Goal: Transaction & Acquisition: Obtain resource

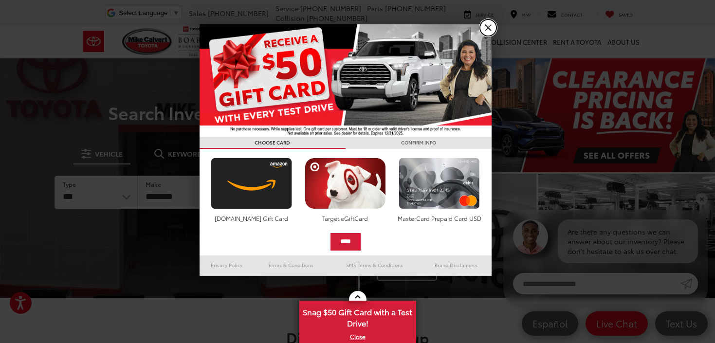
click at [487, 24] on link "X" at bounding box center [488, 27] width 17 height 17
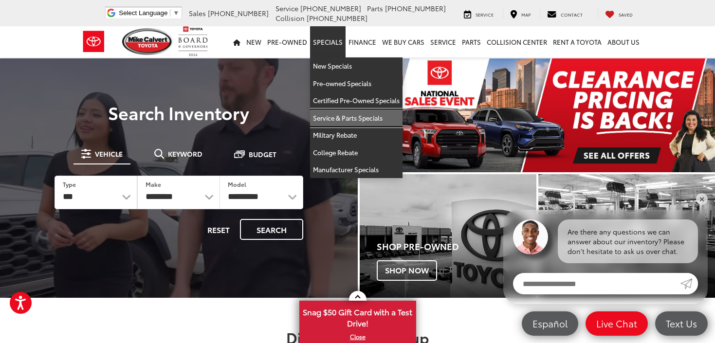
click at [352, 117] on link "Service & Parts Specials" at bounding box center [356, 119] width 93 height 18
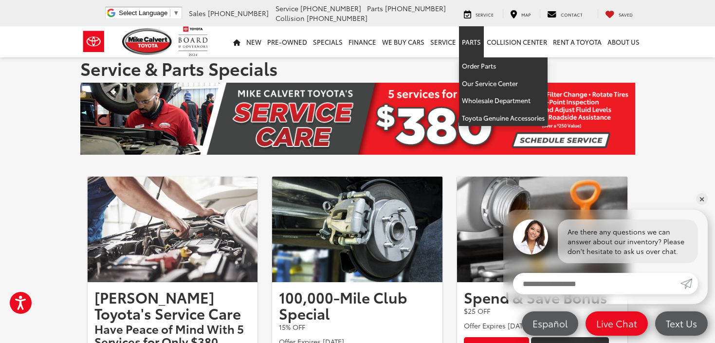
click at [472, 43] on link "Parts" at bounding box center [471, 41] width 25 height 31
click at [469, 65] on link "Order Parts" at bounding box center [503, 66] width 89 height 18
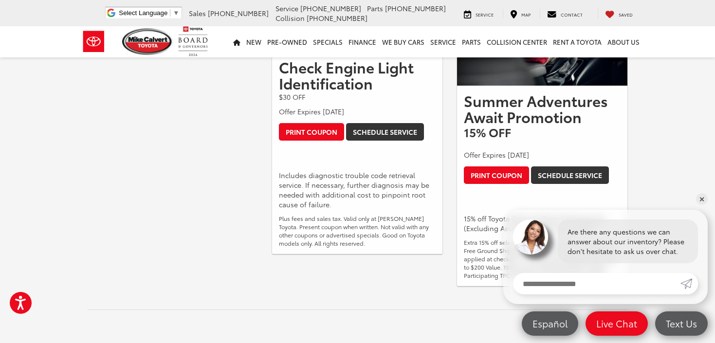
scroll to position [584, 0]
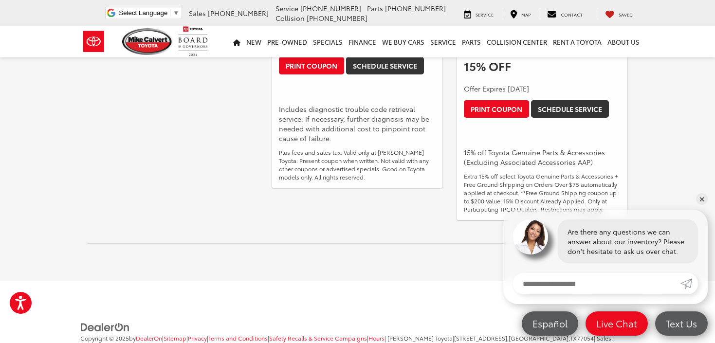
click at [561, 285] on input "Enter your message" at bounding box center [597, 283] width 168 height 21
type input "**********"
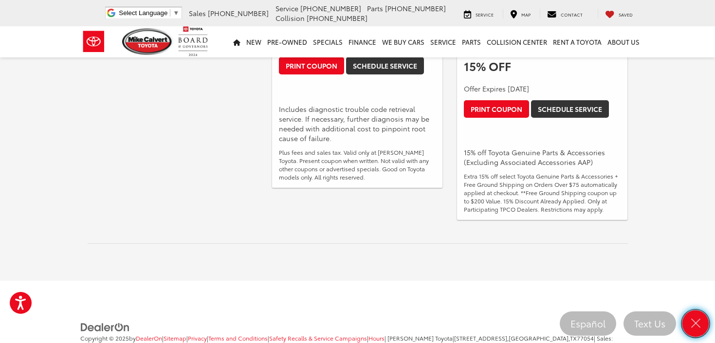
click at [696, 323] on icon "Close" at bounding box center [696, 324] width 14 height 14
